Goal: Navigation & Orientation: Find specific page/section

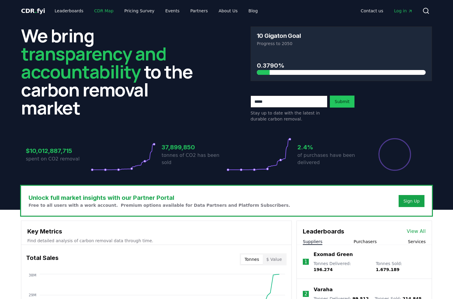
click at [97, 12] on link "CDR Map" at bounding box center [104, 10] width 29 height 11
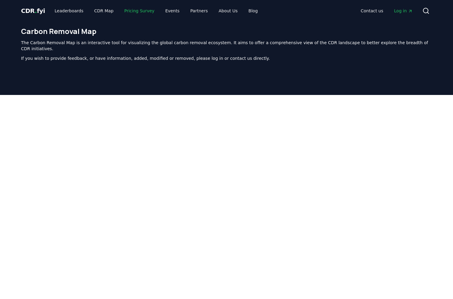
click at [135, 13] on link "Pricing Survey" at bounding box center [140, 10] width 40 height 11
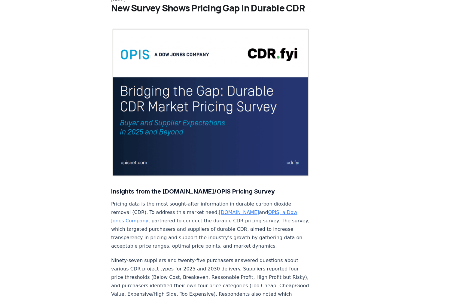
scroll to position [90, 0]
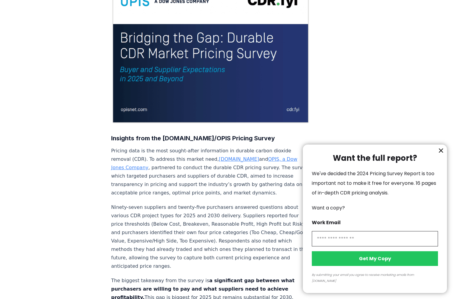
click at [444, 154] on icon "information" at bounding box center [441, 150] width 7 height 7
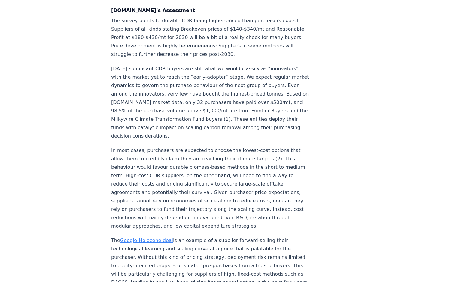
scroll to position [918, 0]
